Goal: Transaction & Acquisition: Purchase product/service

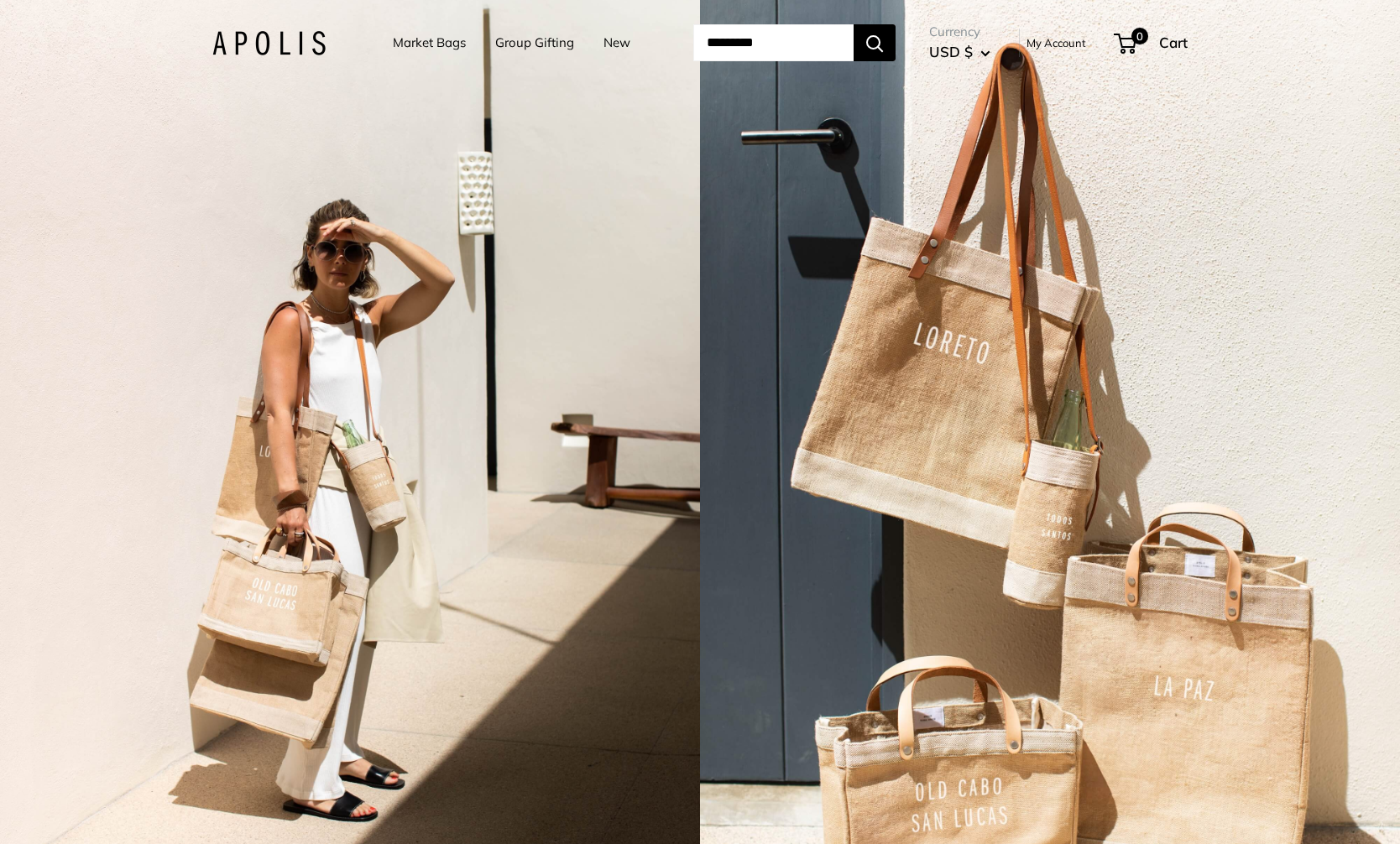
click at [412, 43] on link "Market Bags" at bounding box center [430, 43] width 73 height 24
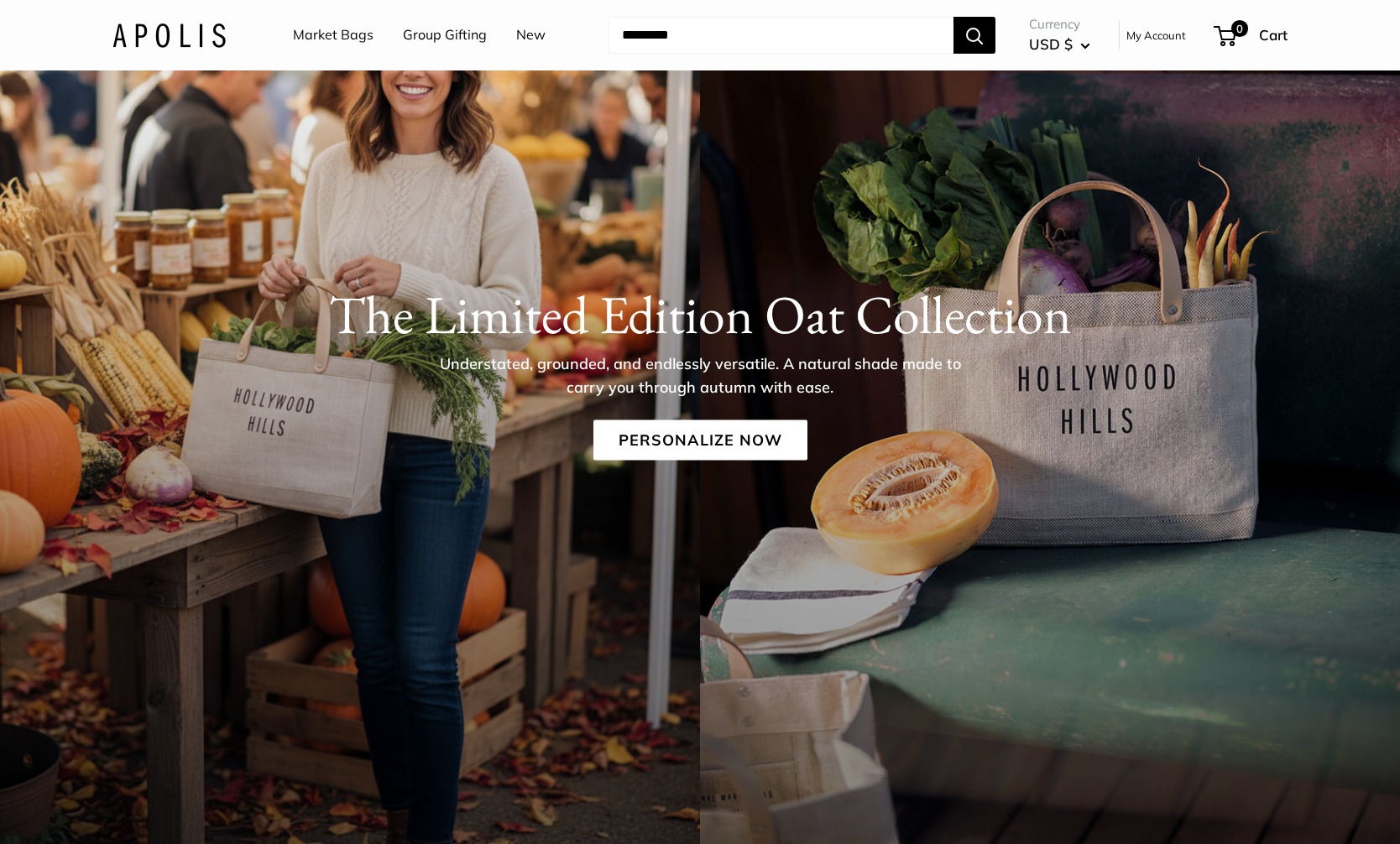
scroll to position [152, 0]
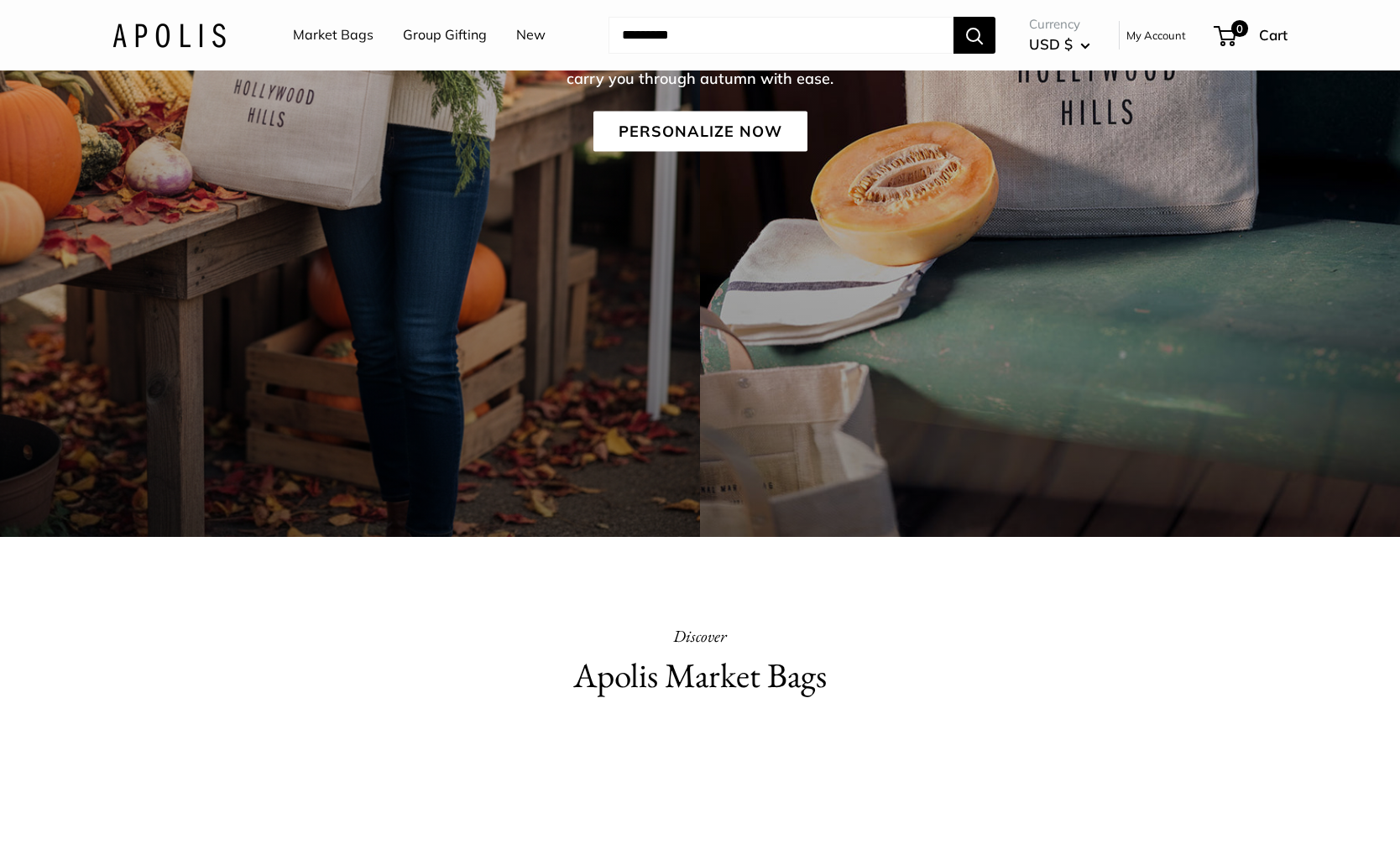
click at [749, 774] on video at bounding box center [700, 807] width 252 height 126
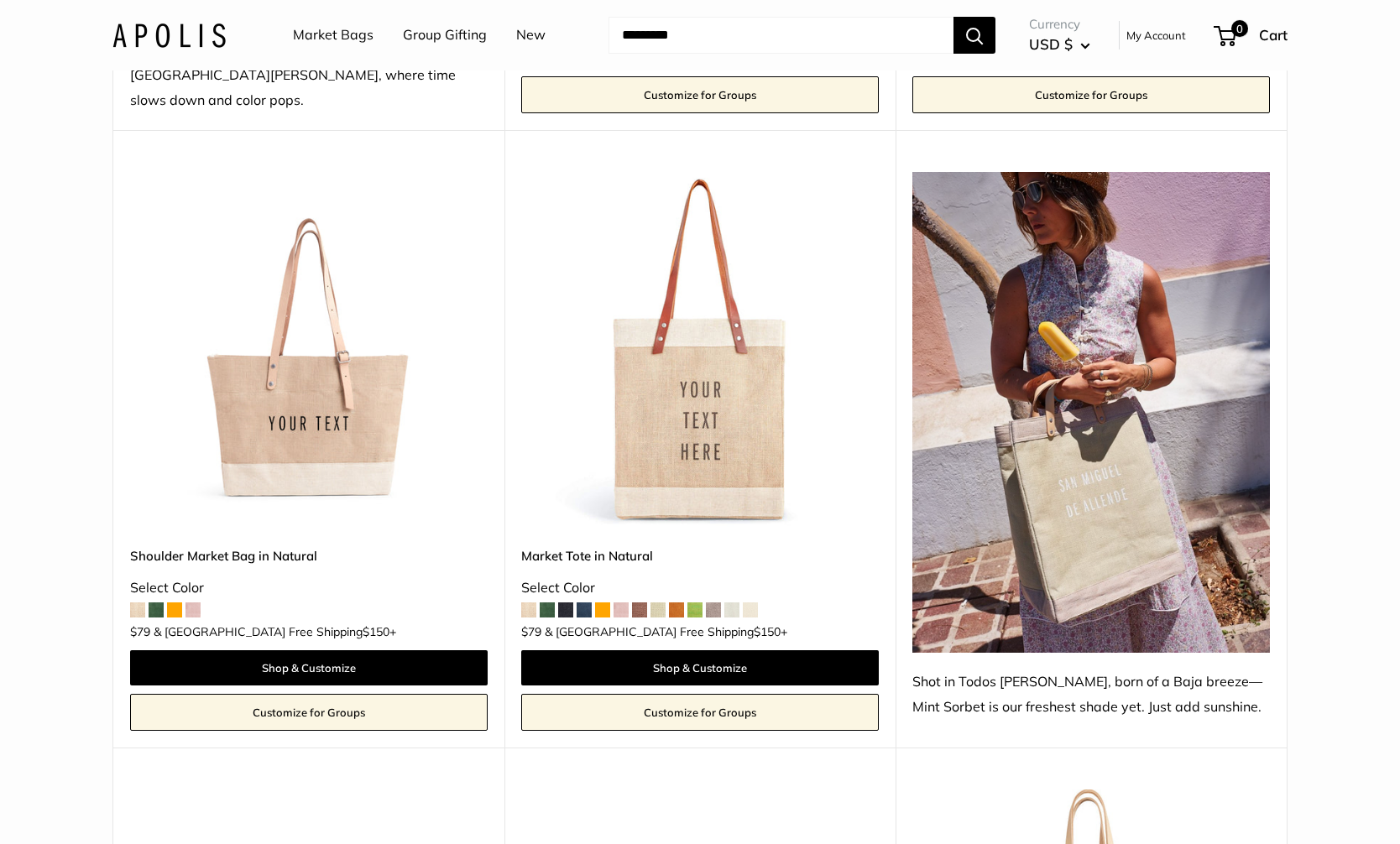
scroll to position [857, 0]
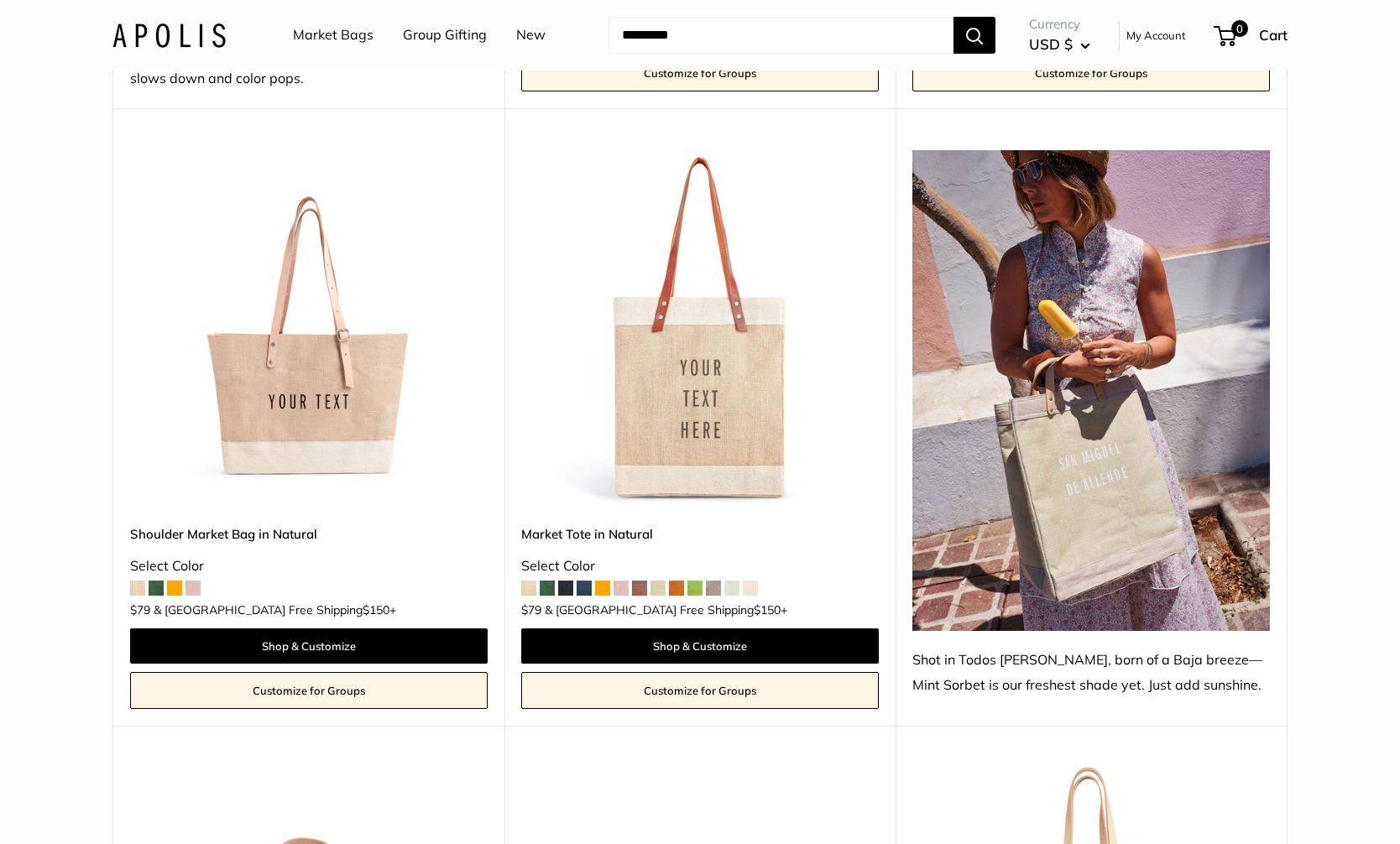
click at [0, 0] on img at bounding box center [0, 0] width 0 height 0
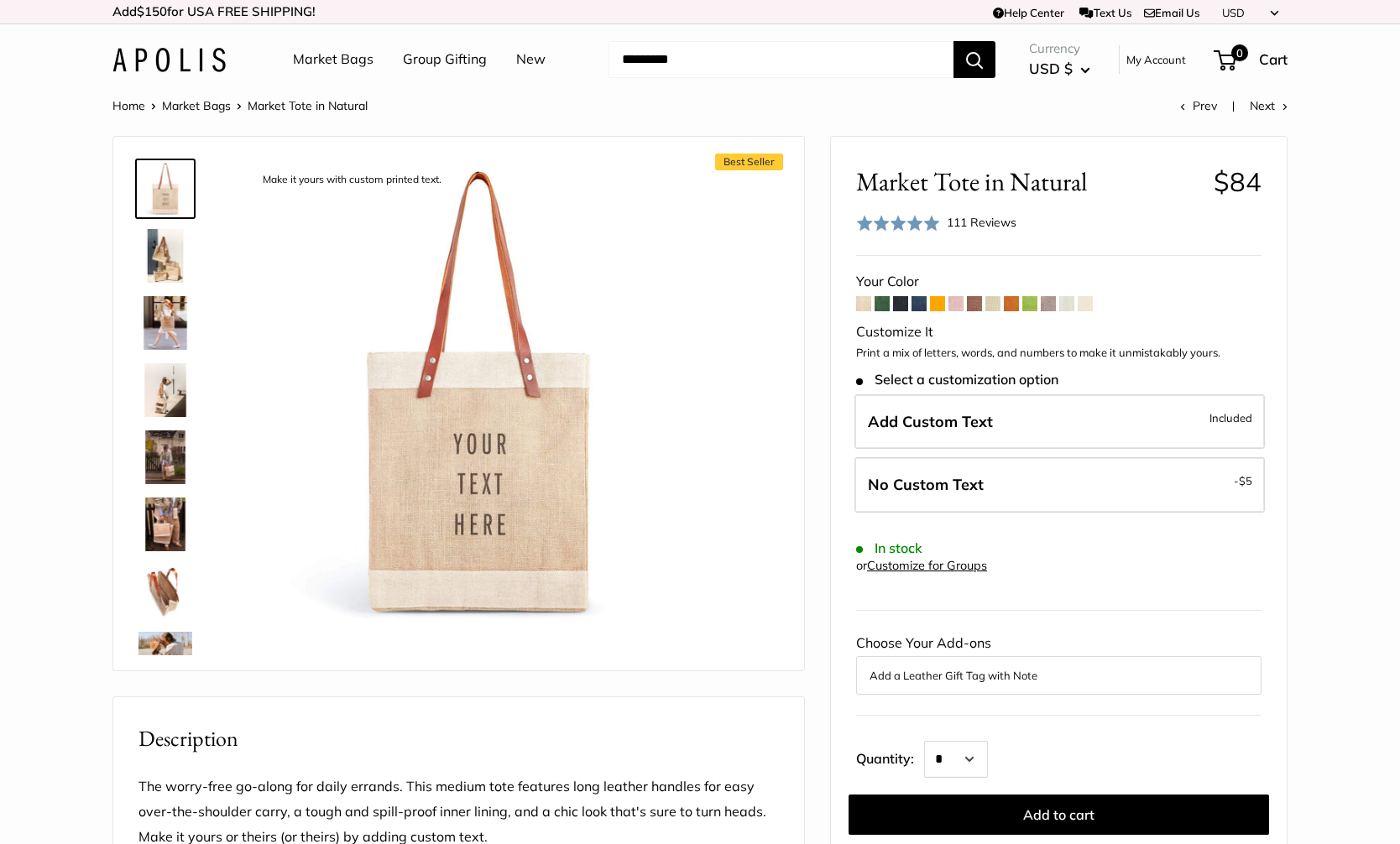
click at [155, 255] on img at bounding box center [165, 256] width 54 height 54
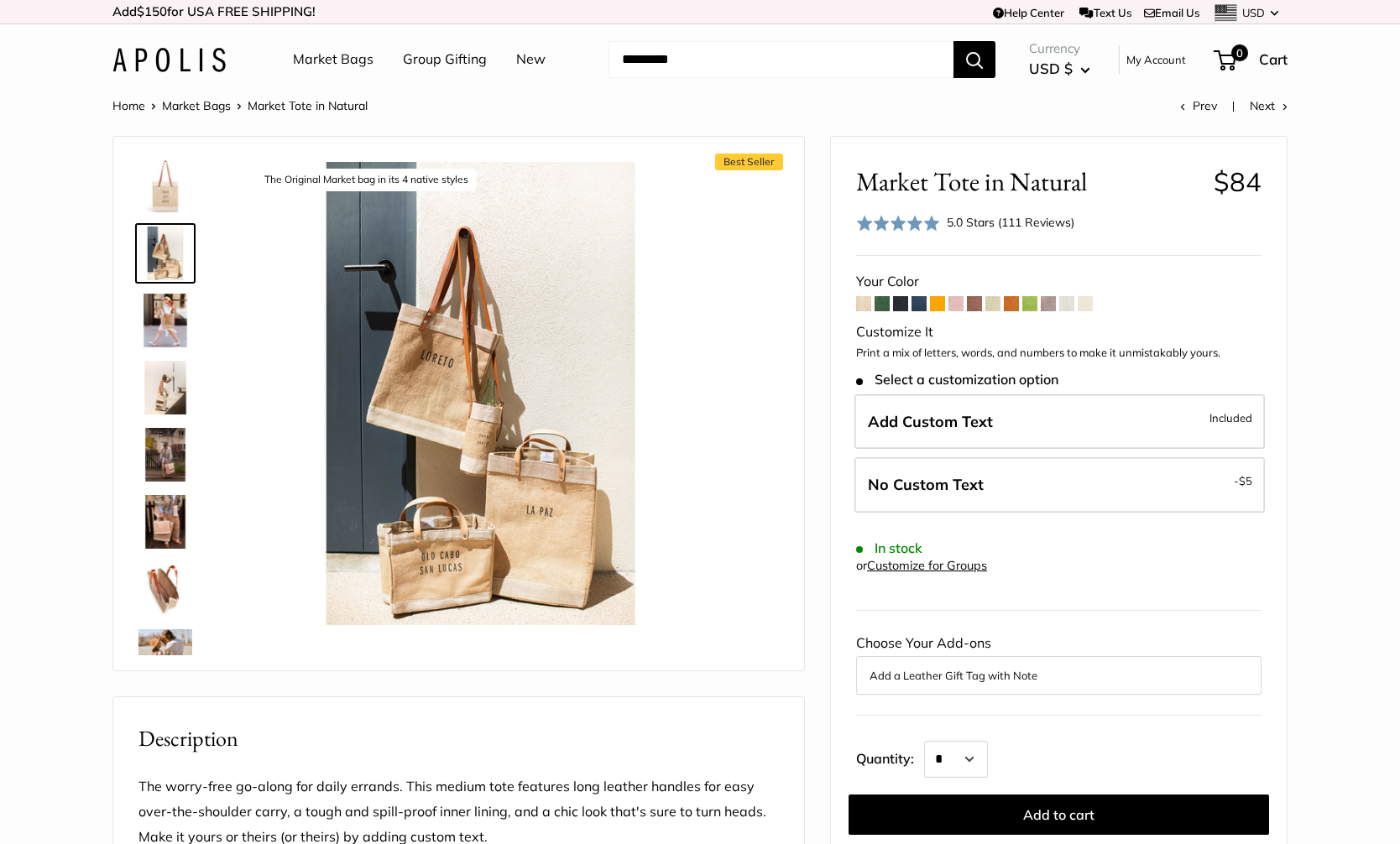
scroll to position [4, 0]
click at [159, 323] on img at bounding box center [165, 319] width 54 height 54
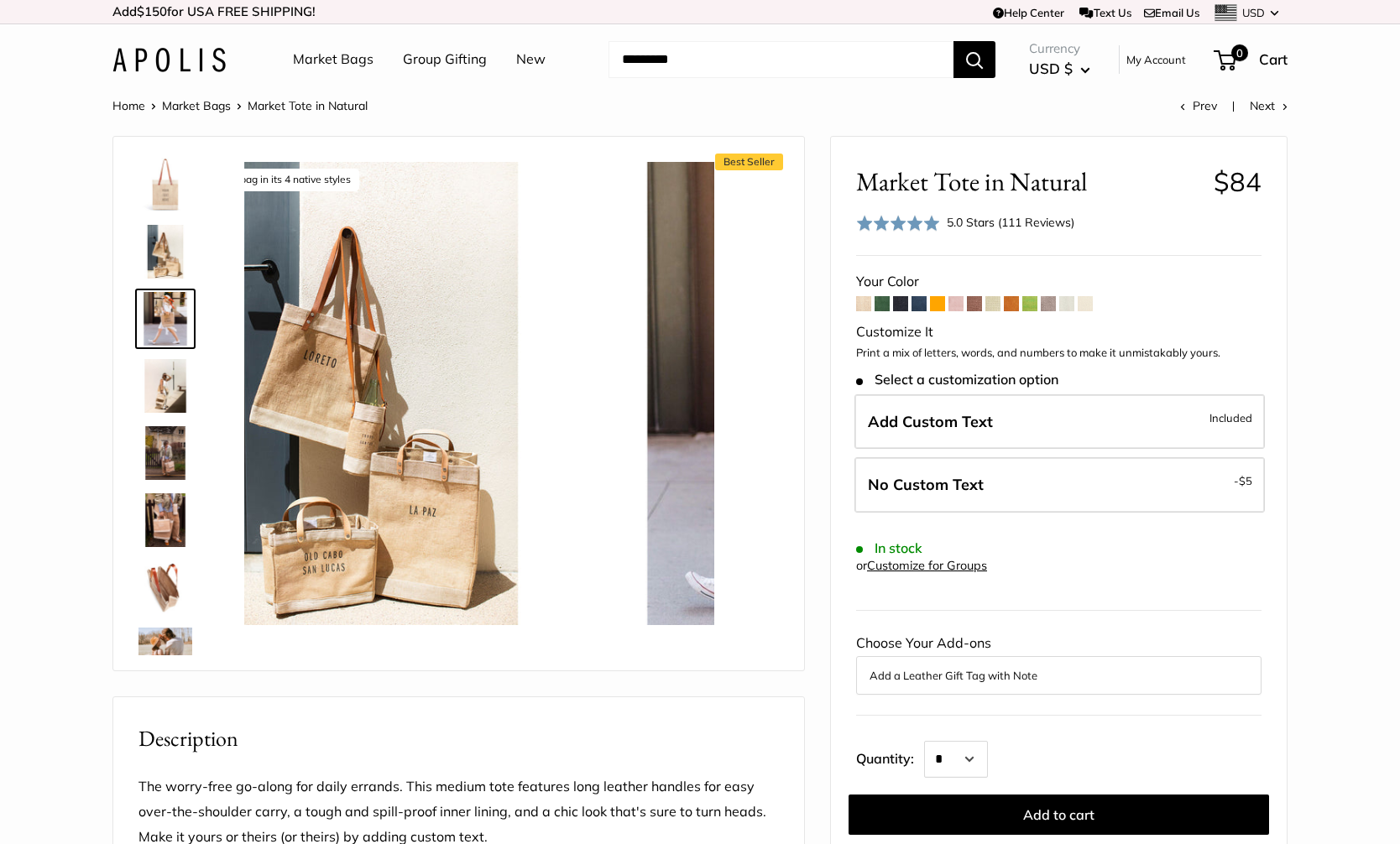
scroll to position [0, 0]
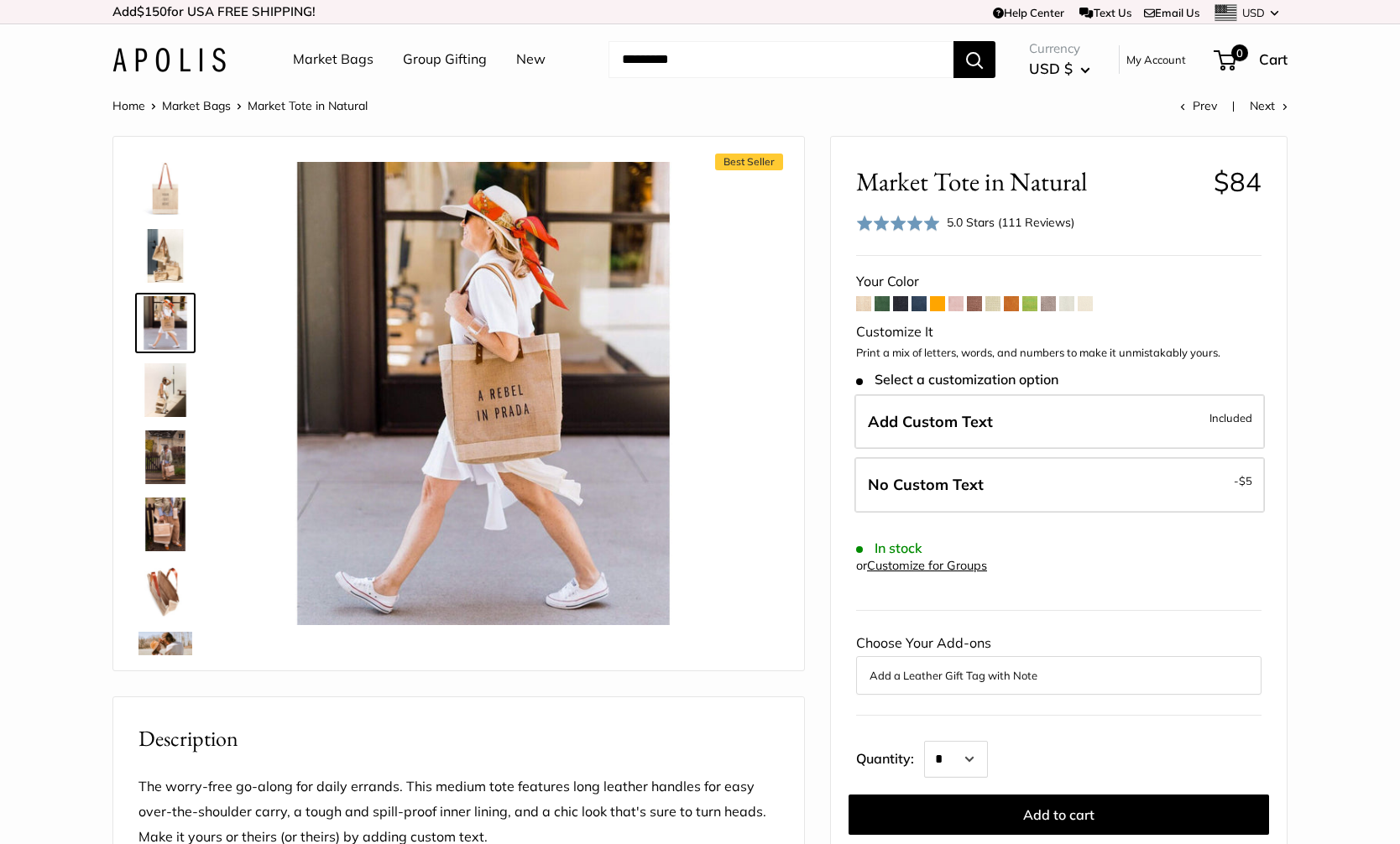
click at [155, 402] on img at bounding box center [165, 390] width 54 height 54
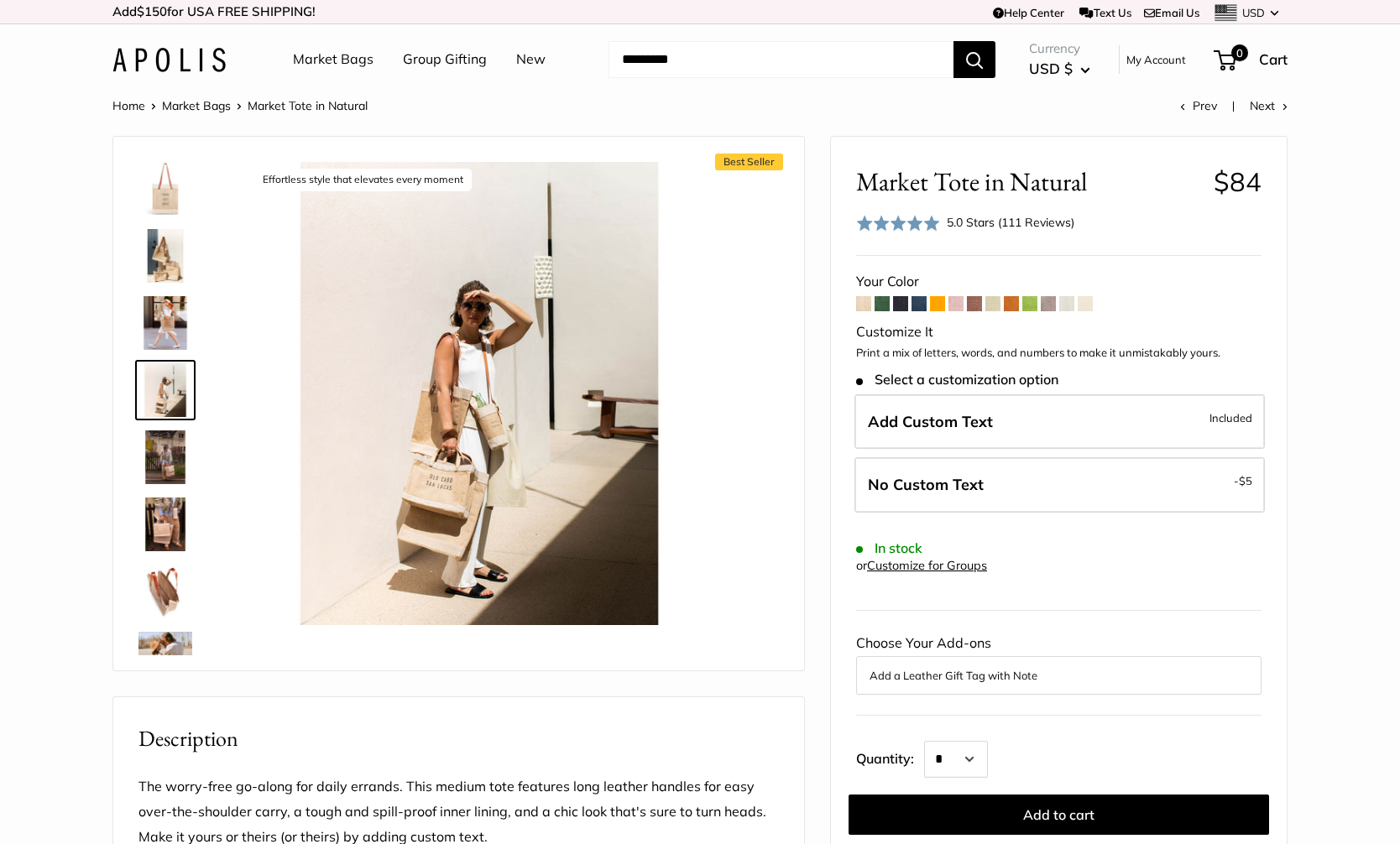
click at [172, 329] on img at bounding box center [165, 323] width 54 height 54
